Goal: Complete application form

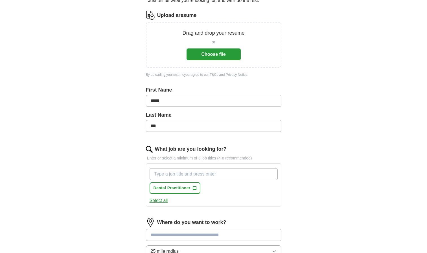
scroll to position [67, 0]
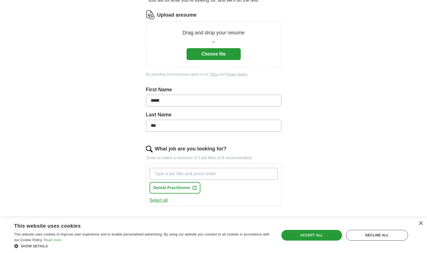
click at [178, 175] on input "What job are you looking for?" at bounding box center [214, 174] width 128 height 12
type input "General dentist"
click at [194, 187] on span "+" at bounding box center [194, 188] width 3 height 5
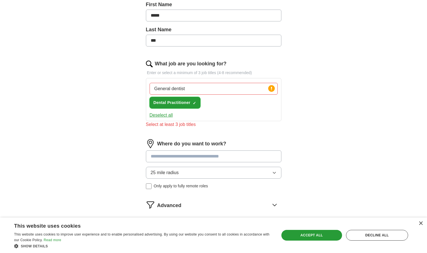
scroll to position [152, 0]
click at [182, 158] on input at bounding box center [213, 156] width 135 height 12
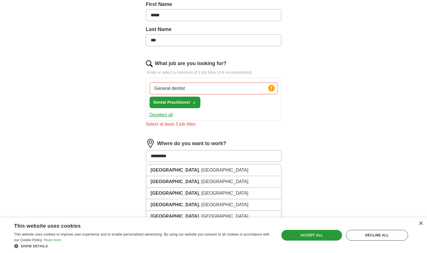
type input "**********"
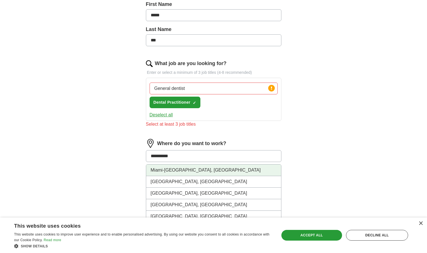
click at [187, 171] on li "Miami-[GEOGRAPHIC_DATA], [GEOGRAPHIC_DATA]" at bounding box center [213, 171] width 135 height 12
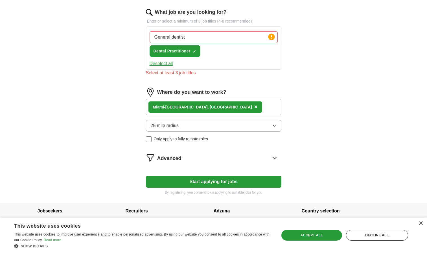
scroll to position [210, 0]
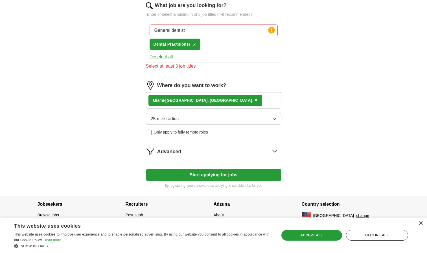
click at [273, 149] on icon at bounding box center [274, 151] width 9 height 9
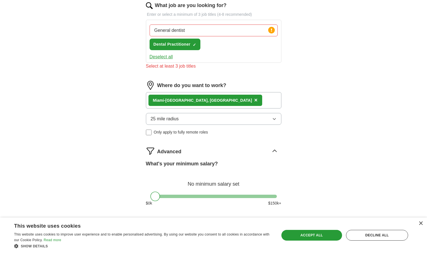
click at [273, 149] on icon at bounding box center [274, 151] width 9 height 9
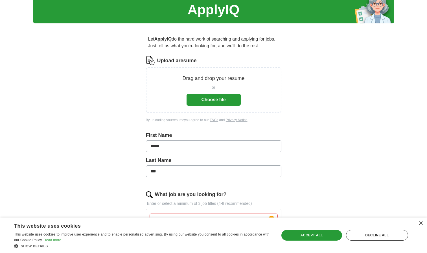
scroll to position [21, 0]
click at [230, 100] on button "Choose file" at bounding box center [214, 100] width 54 height 12
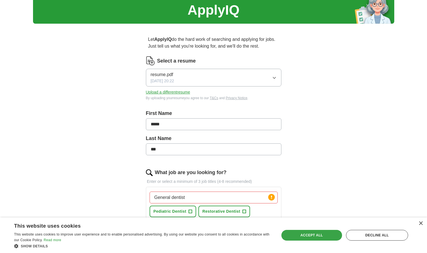
click at [310, 233] on div "Accept all" at bounding box center [311, 235] width 61 height 11
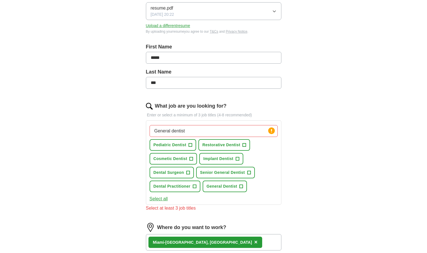
scroll to position [90, 0]
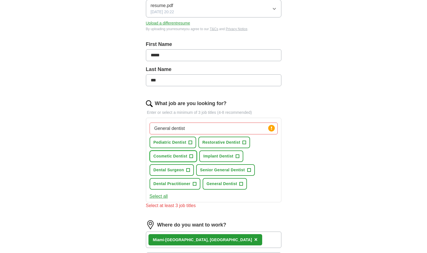
click at [191, 155] on span "+" at bounding box center [191, 156] width 3 height 5
click at [240, 183] on span "+" at bounding box center [241, 184] width 3 height 5
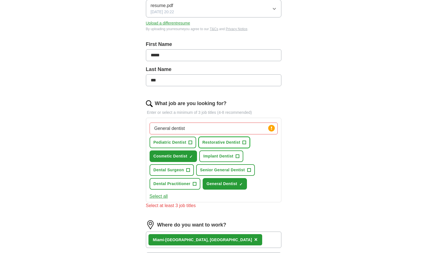
click at [244, 142] on span "+" at bounding box center [244, 143] width 3 height 5
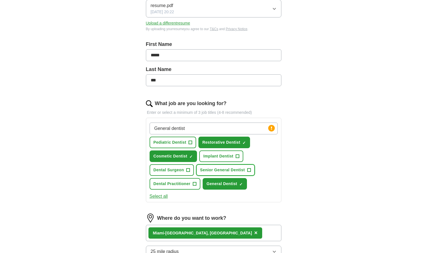
click at [250, 170] on span "+" at bounding box center [248, 170] width 3 height 5
click at [198, 186] on button "Dental Practitioner +" at bounding box center [175, 184] width 51 height 12
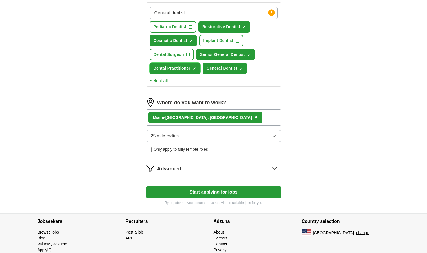
scroll to position [206, 0]
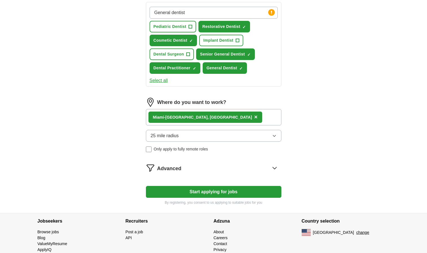
click at [214, 193] on button "Start applying for jobs" at bounding box center [213, 192] width 135 height 12
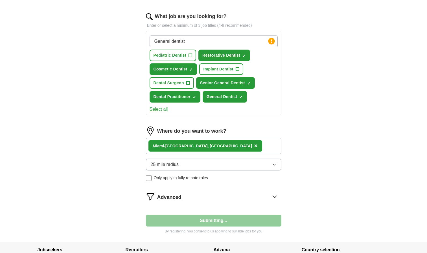
select select "**"
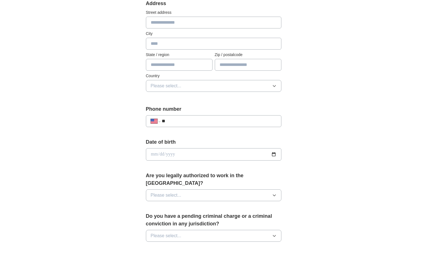
scroll to position [123, 0]
click at [214, 192] on button "Please select..." at bounding box center [213, 195] width 135 height 12
click at [205, 205] on li "Yes" at bounding box center [213, 209] width 135 height 12
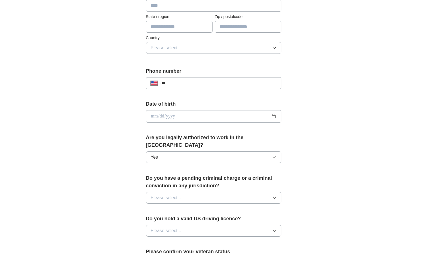
scroll to position [161, 0]
click at [201, 192] on button "Please select..." at bounding box center [213, 198] width 135 height 12
click at [194, 219] on div "No" at bounding box center [214, 222] width 126 height 7
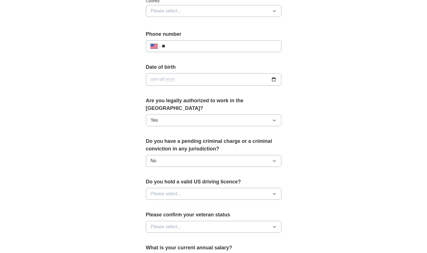
scroll to position [199, 0]
click at [187, 188] on button "Please select..." at bounding box center [213, 194] width 135 height 12
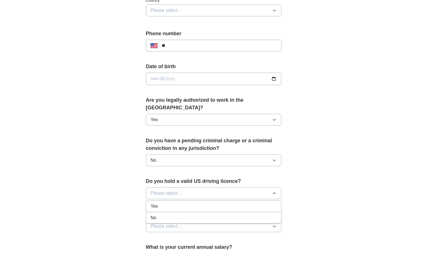
click at [182, 203] on div "Yes" at bounding box center [214, 206] width 126 height 7
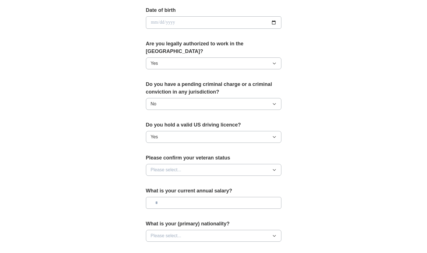
scroll to position [256, 0]
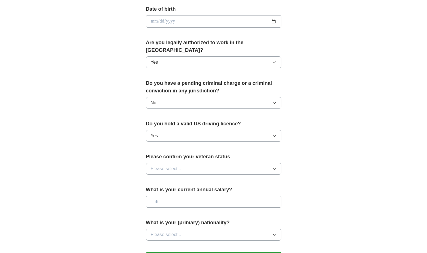
click at [188, 163] on button "Please select..." at bounding box center [213, 169] width 135 height 12
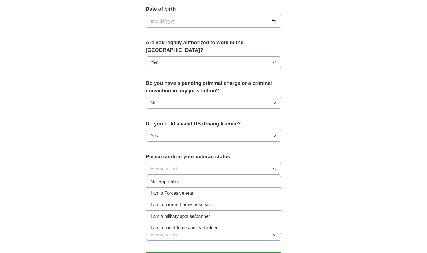
click at [184, 179] on div "Not applicable" at bounding box center [214, 182] width 126 height 7
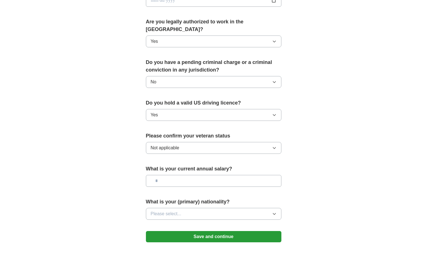
scroll to position [278, 0]
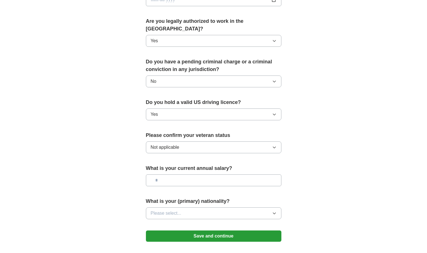
click at [198, 208] on button "Please select..." at bounding box center [213, 214] width 135 height 12
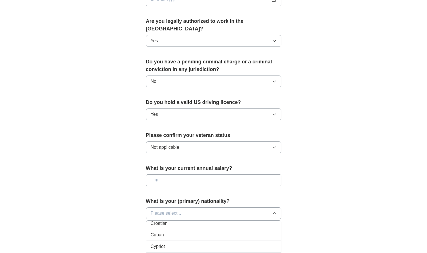
scroll to position [513, 0]
click at [186, 231] on div "Cuban" at bounding box center [214, 234] width 126 height 7
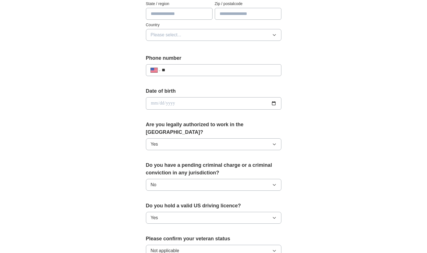
scroll to position [171, 0]
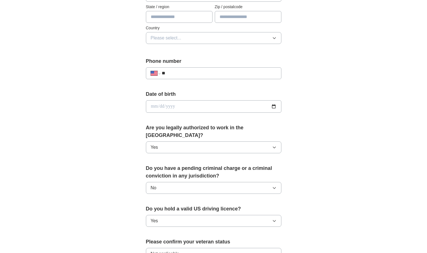
click at [182, 108] on input "date" at bounding box center [213, 106] width 135 height 12
type input "**********"
drag, startPoint x: 182, startPoint y: 108, endPoint x: 174, endPoint y: 70, distance: 38.8
click at [174, 70] on div "**********" at bounding box center [213, 73] width 135 height 12
click at [175, 72] on input "**" at bounding box center [219, 73] width 115 height 7
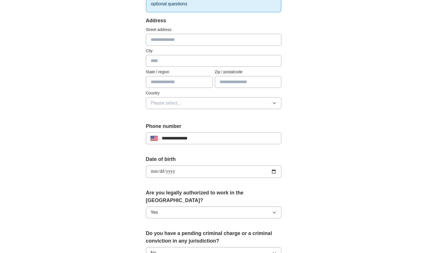
scroll to position [106, 0]
type input "**********"
click at [169, 43] on input "text" at bounding box center [213, 40] width 135 height 12
type input "**********"
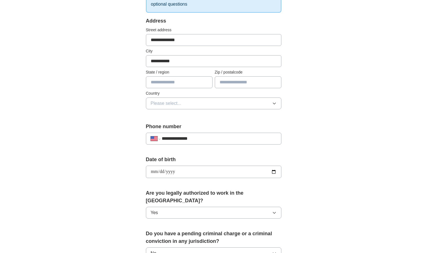
type input "*****"
click at [186, 105] on button "Please select..." at bounding box center [213, 104] width 135 height 12
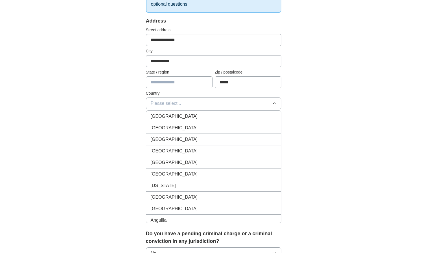
click at [179, 102] on span "Please select..." at bounding box center [166, 103] width 31 height 7
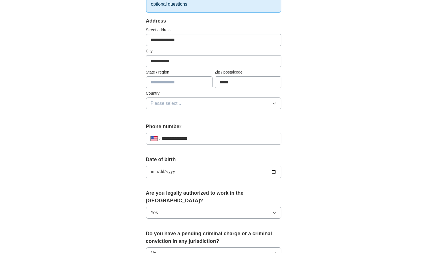
click at [182, 106] on button "Please select..." at bounding box center [213, 104] width 135 height 12
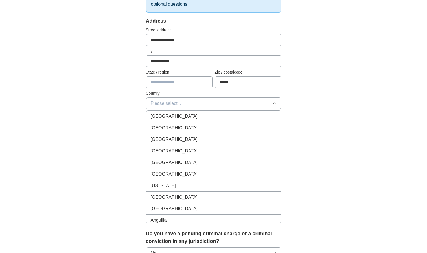
click at [173, 129] on span "[GEOGRAPHIC_DATA]" at bounding box center [174, 128] width 47 height 7
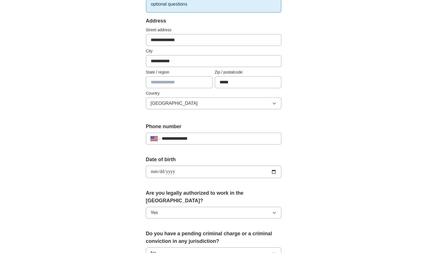
click at [165, 82] on input "text" at bounding box center [179, 82] width 67 height 12
type input "*******"
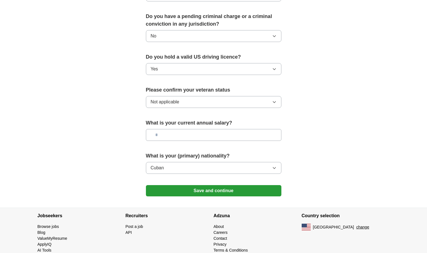
scroll to position [323, 0]
click at [227, 185] on button "Save and continue" at bounding box center [213, 190] width 135 height 11
